Goal: Information Seeking & Learning: Learn about a topic

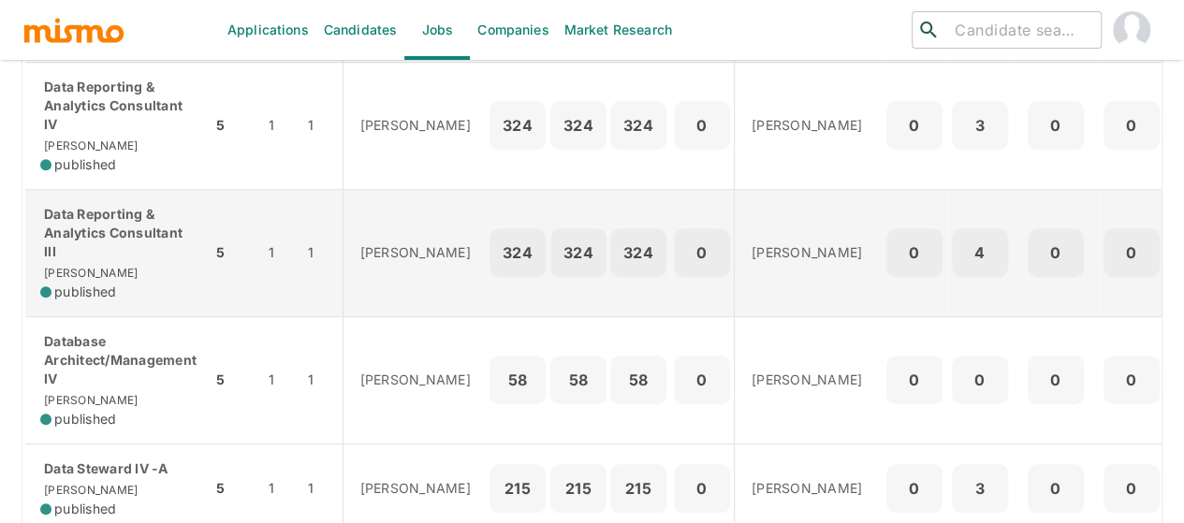
scroll to position [749, 0]
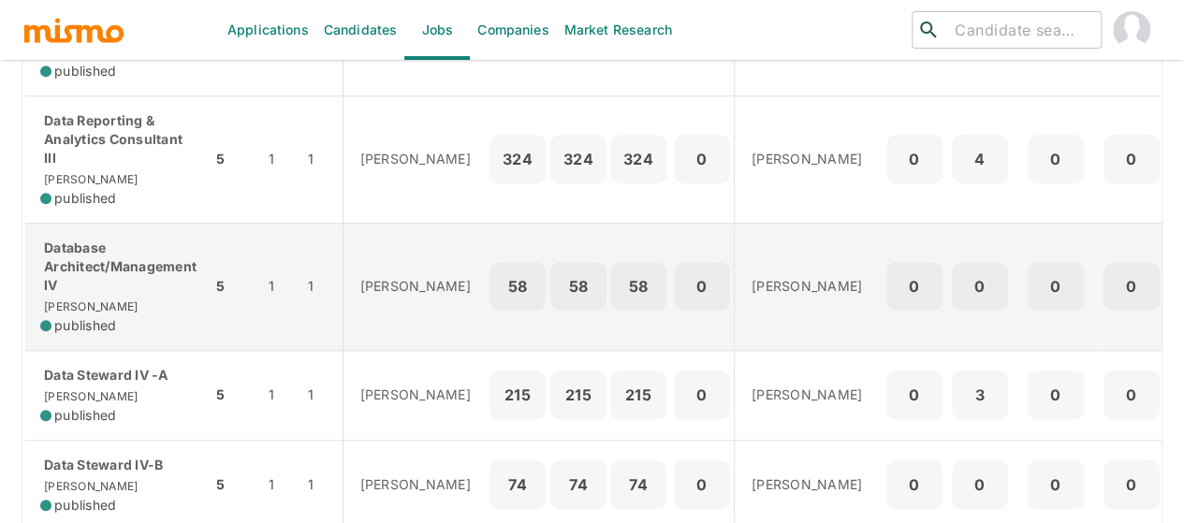
click at [90, 295] on p "Database Architect/Management IV" at bounding box center [118, 267] width 156 height 56
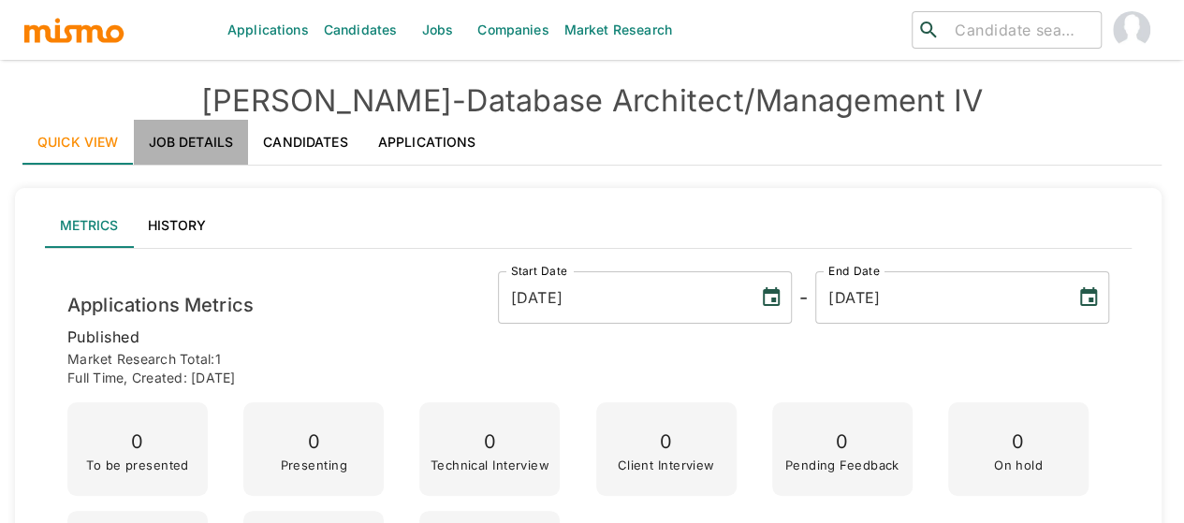
click at [206, 138] on link "Job Details" at bounding box center [191, 142] width 115 height 45
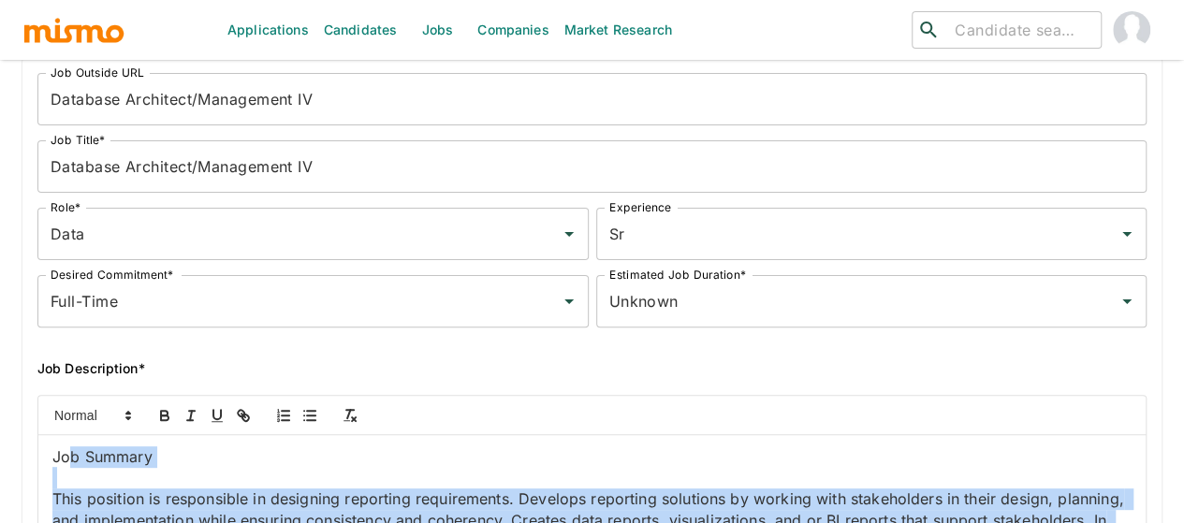
scroll to position [94, 0]
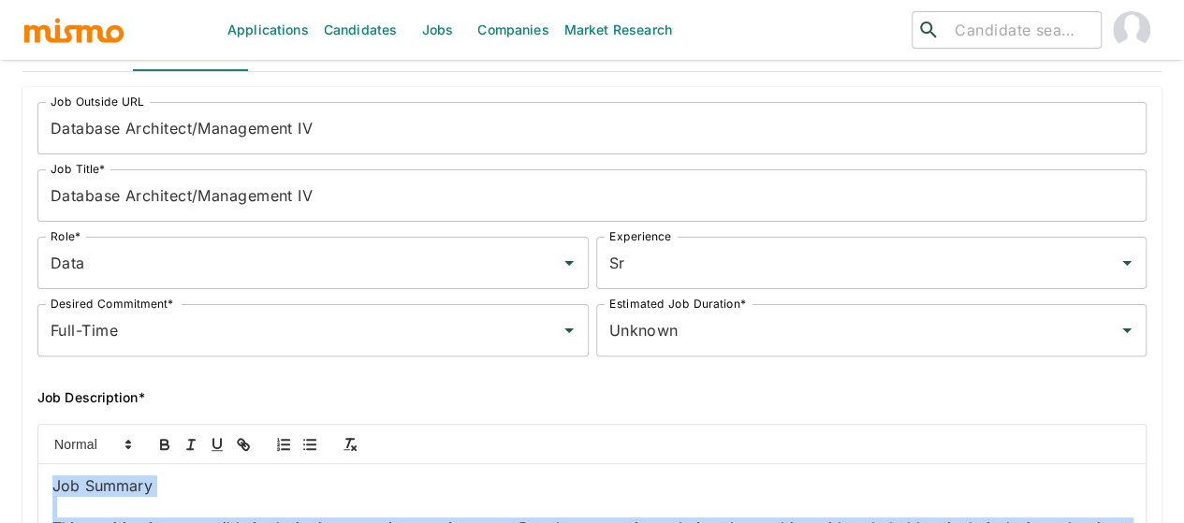
drag, startPoint x: 665, startPoint y: 374, endPoint x: 51, endPoint y: 477, distance: 621.9
copy div "Job Summary This position is responsible in designing reporting requirements. D…"
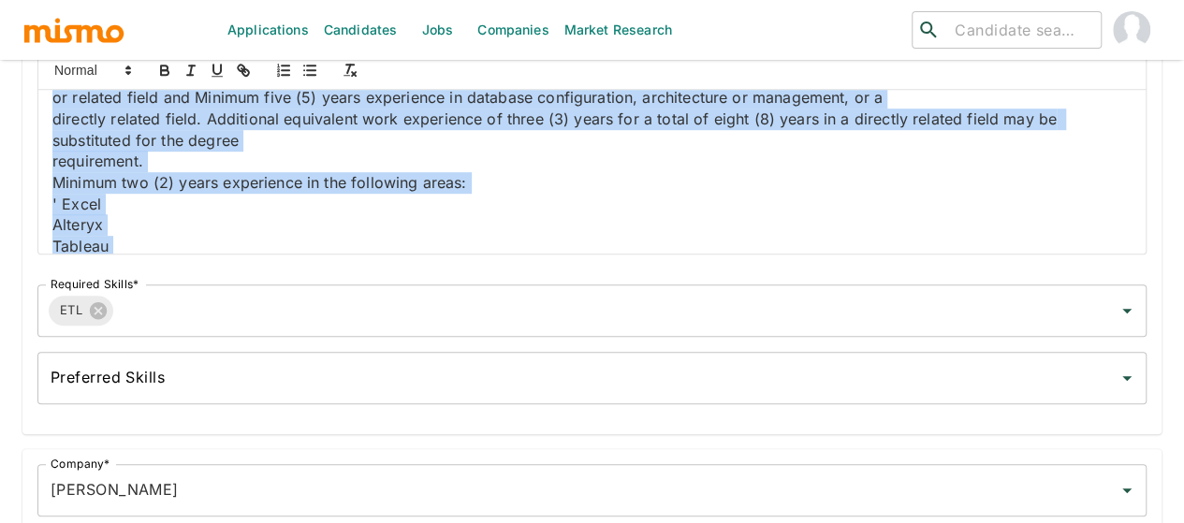
scroll to position [468, 0]
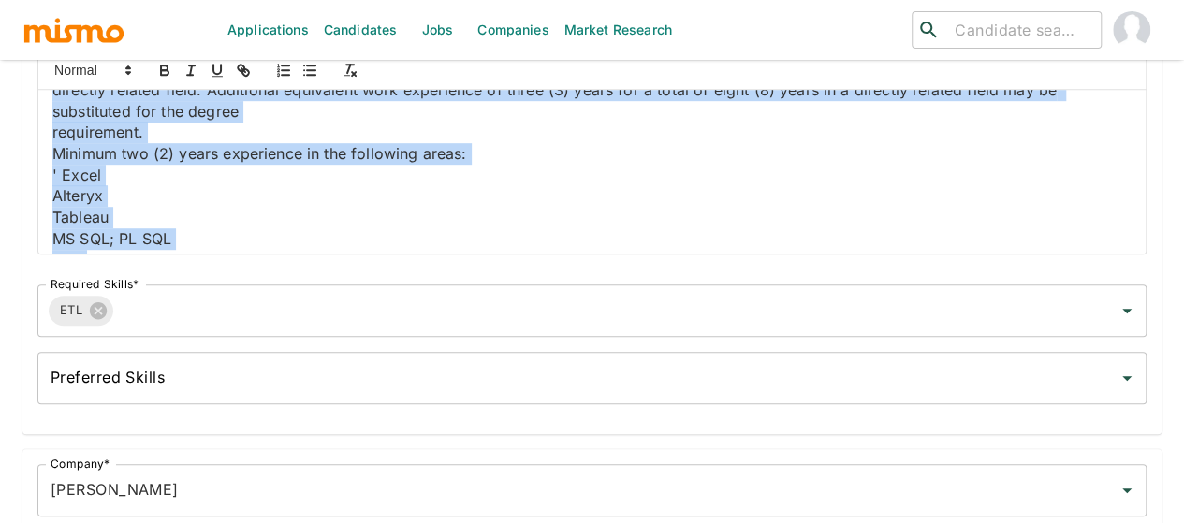
click at [280, 80] on p "or related field and Minimum five (5) years experience in database configuratio…" at bounding box center [592, 69] width 1080 height 22
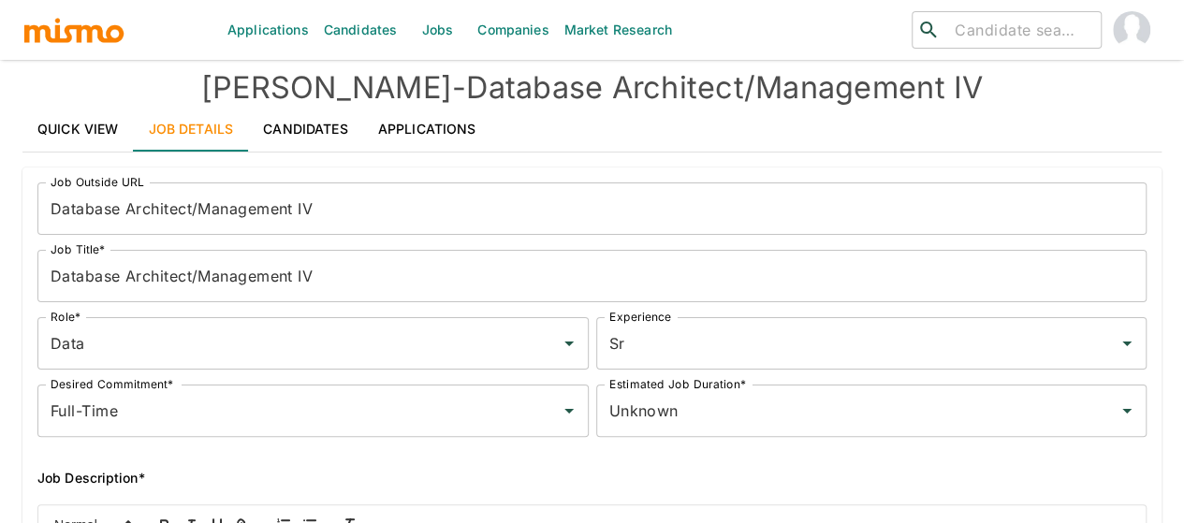
scroll to position [0, 0]
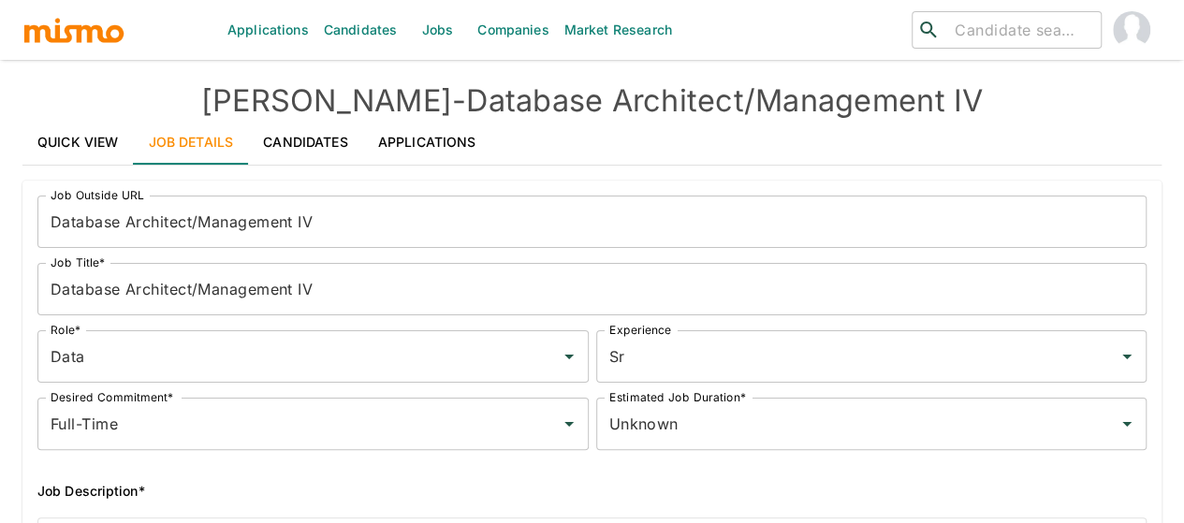
click at [54, 141] on link "Quick View" at bounding box center [77, 142] width 111 height 45
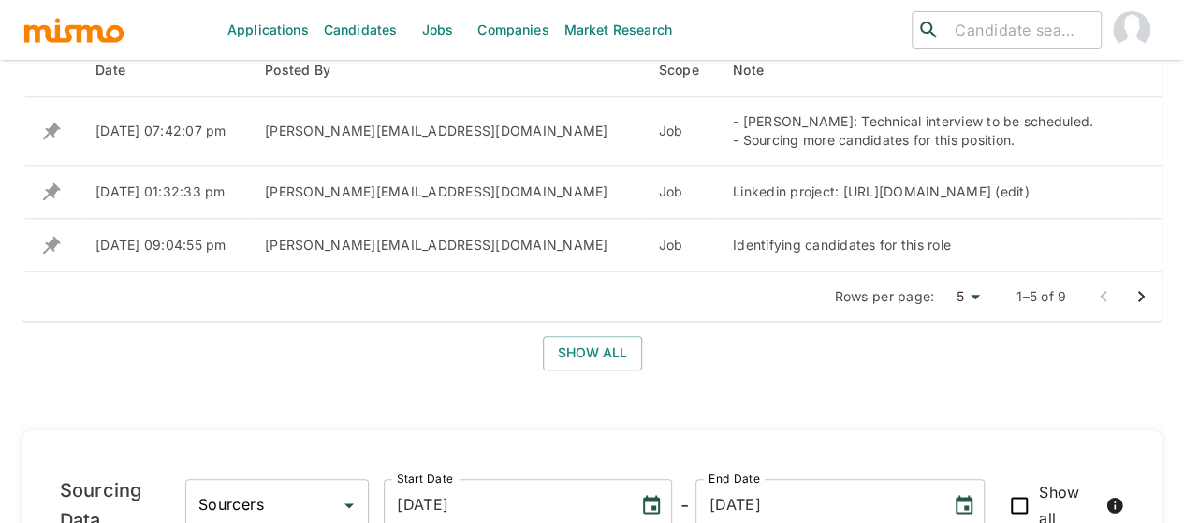
scroll to position [861, 0]
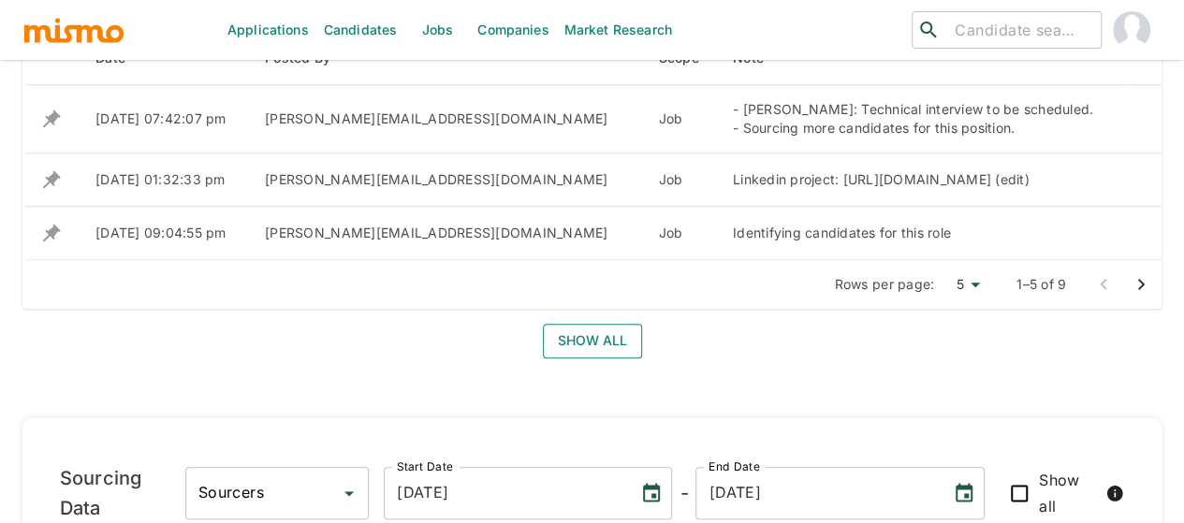
click at [594, 357] on button "Show all" at bounding box center [592, 341] width 99 height 35
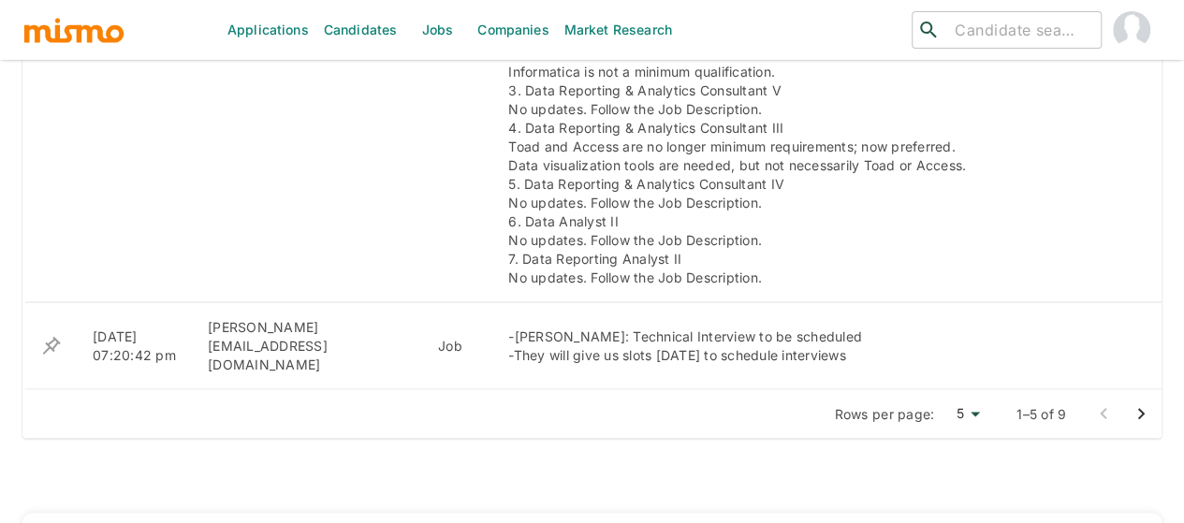
scroll to position [1798, 0]
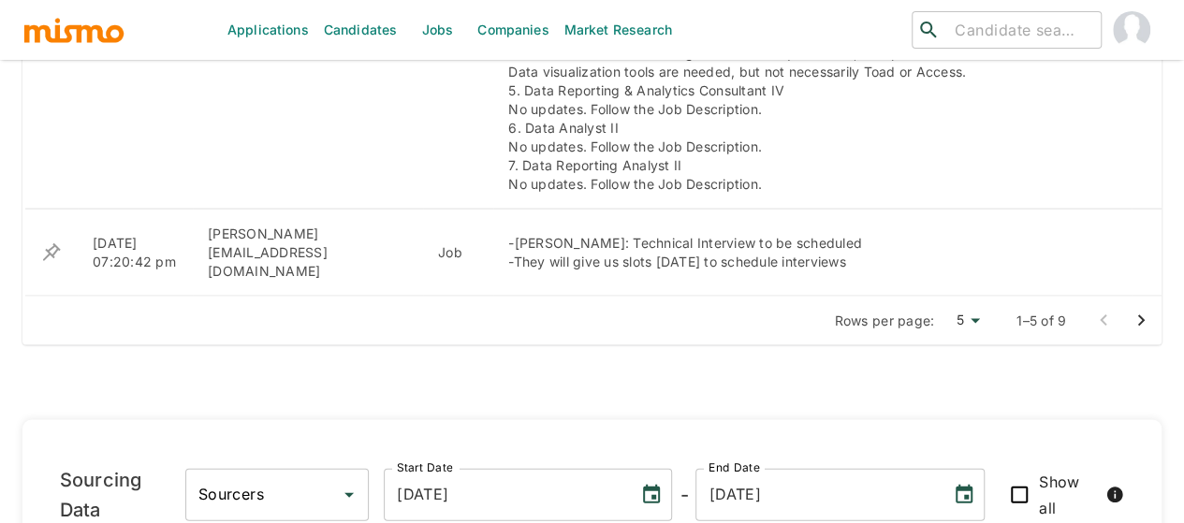
click at [1145, 310] on icon "Go to next page" at bounding box center [1141, 321] width 22 height 22
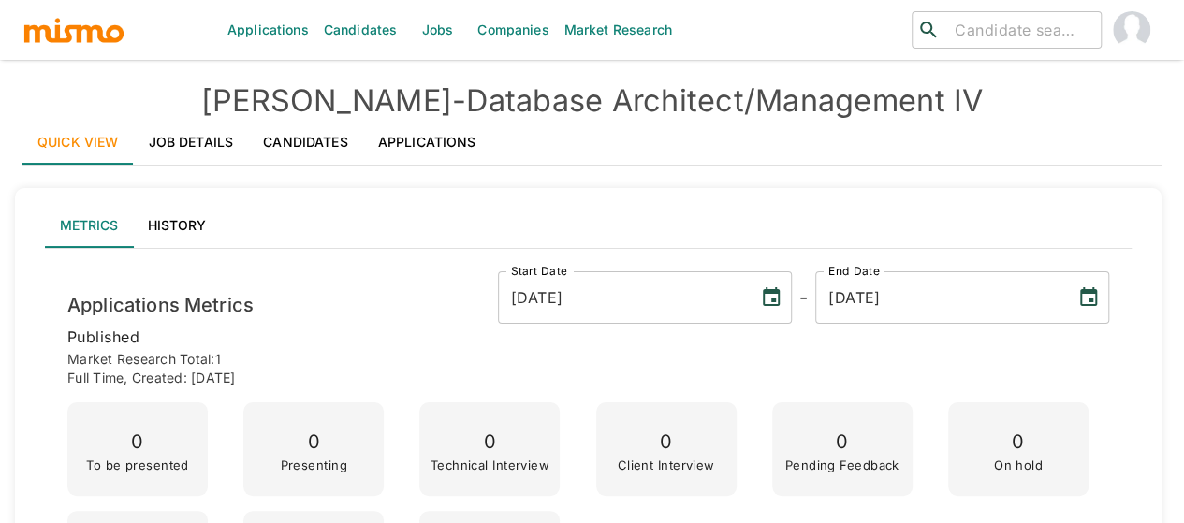
scroll to position [0, 0]
